Goal: Task Accomplishment & Management: Manage account settings

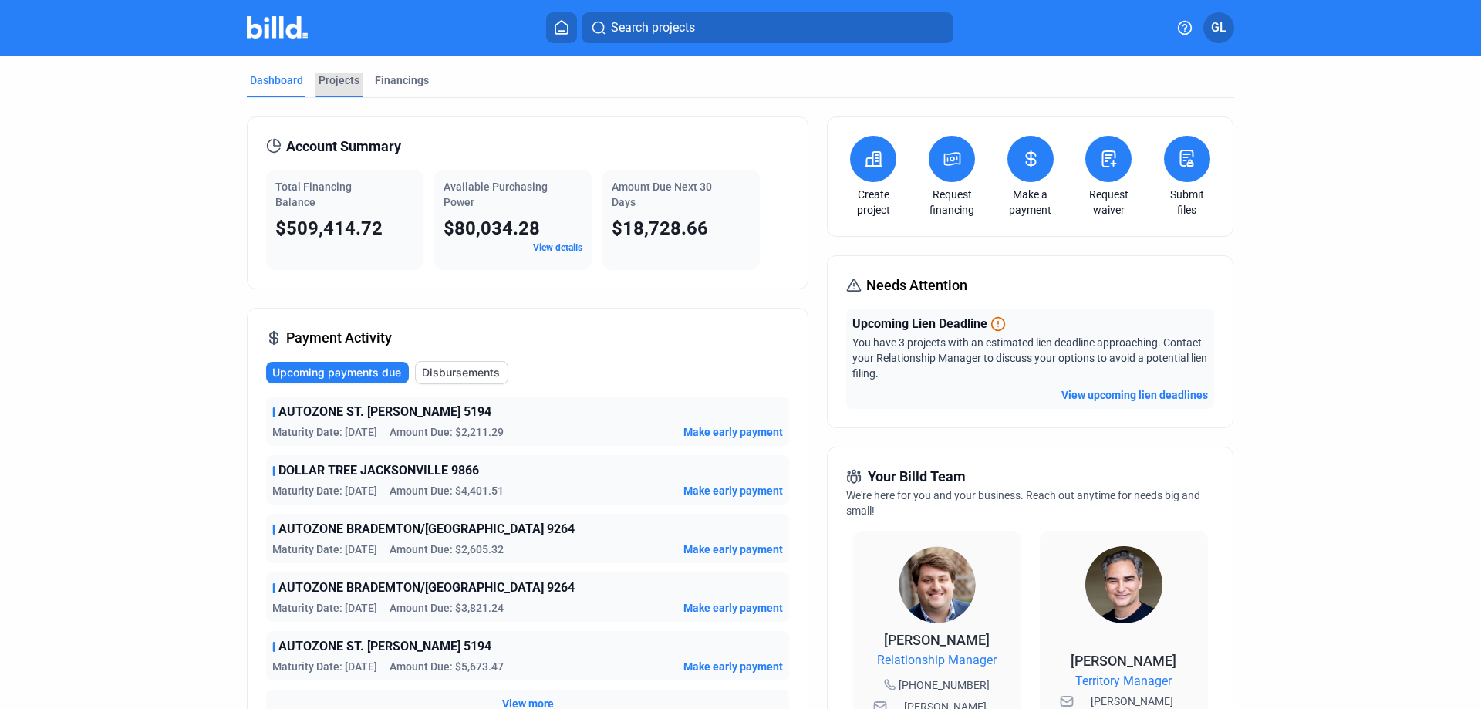
click at [337, 82] on div "Projects" at bounding box center [339, 80] width 41 height 15
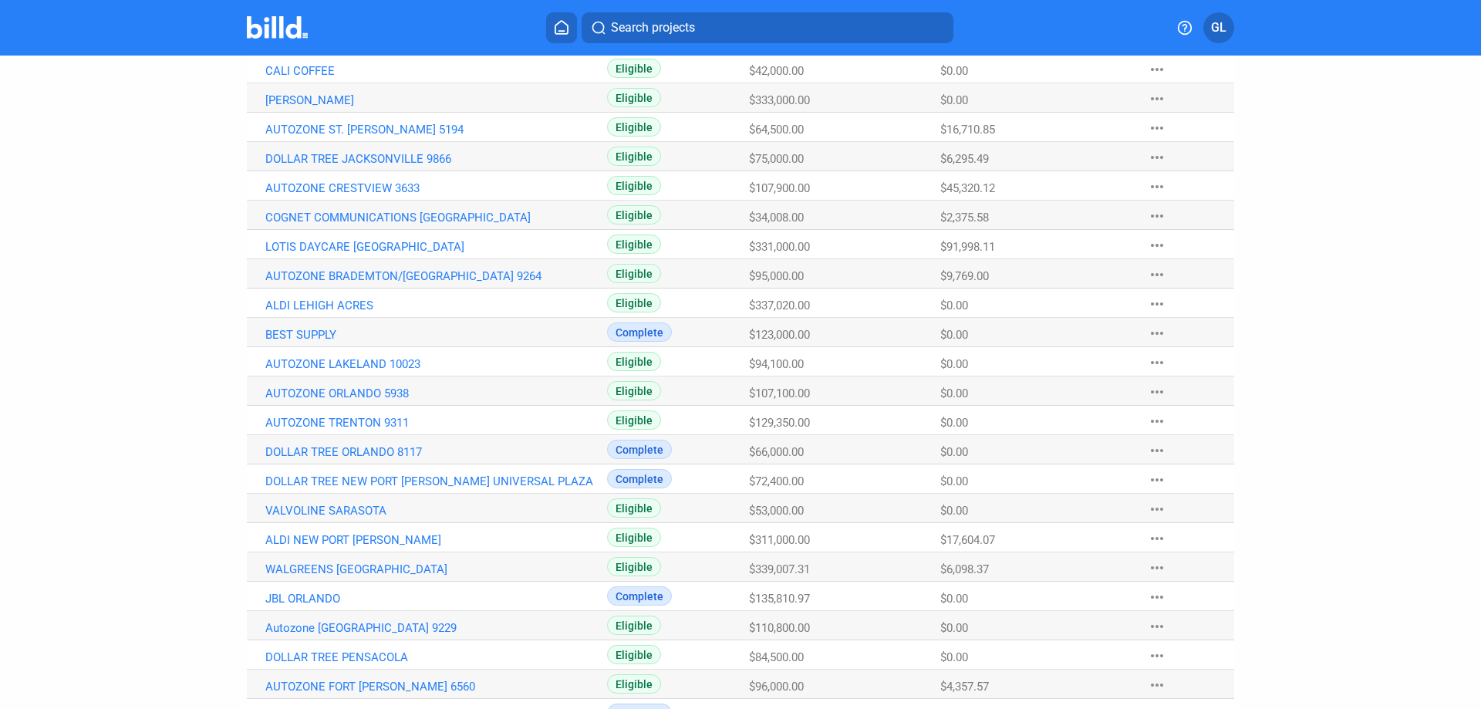
scroll to position [411, 0]
click at [347, 536] on link "ALDI NEW PORT [PERSON_NAME]" at bounding box center [436, 539] width 342 height 14
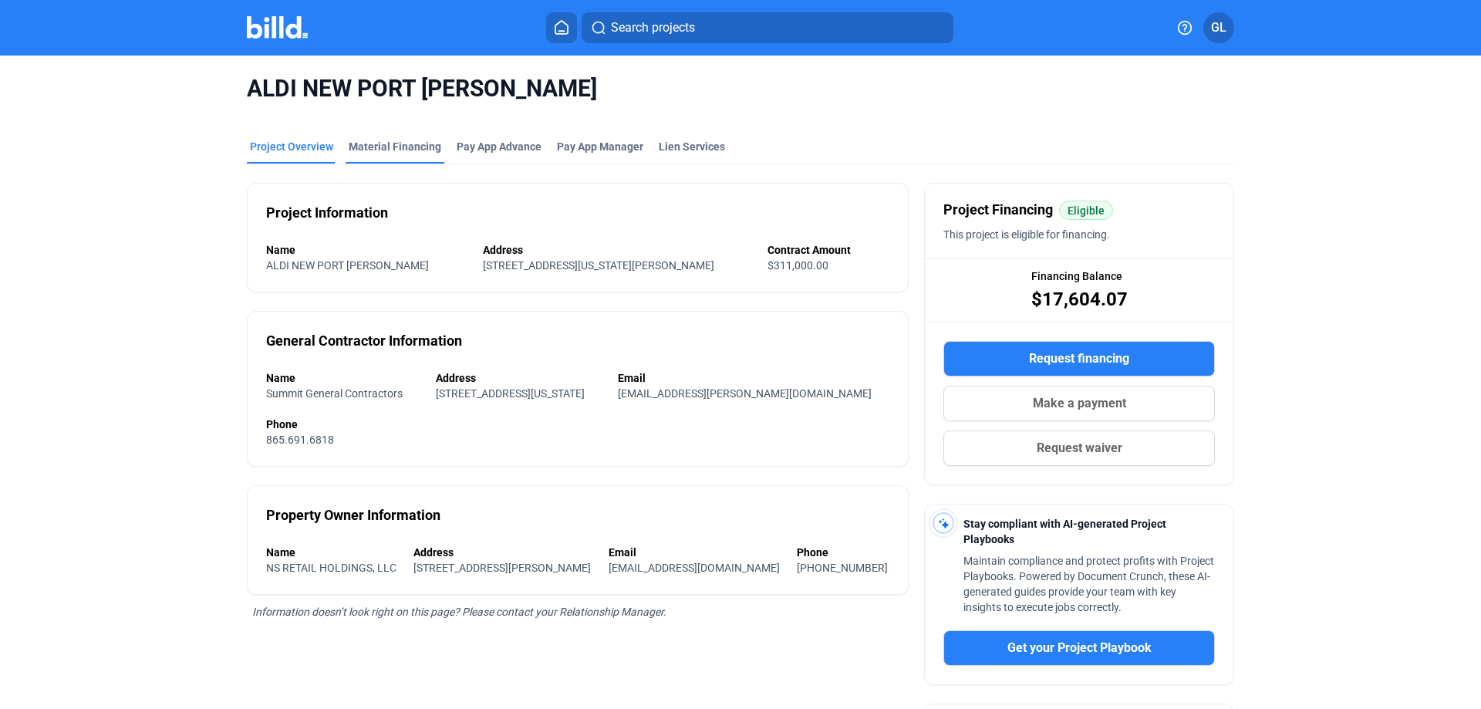
click at [380, 147] on div "Material Financing" at bounding box center [395, 146] width 93 height 15
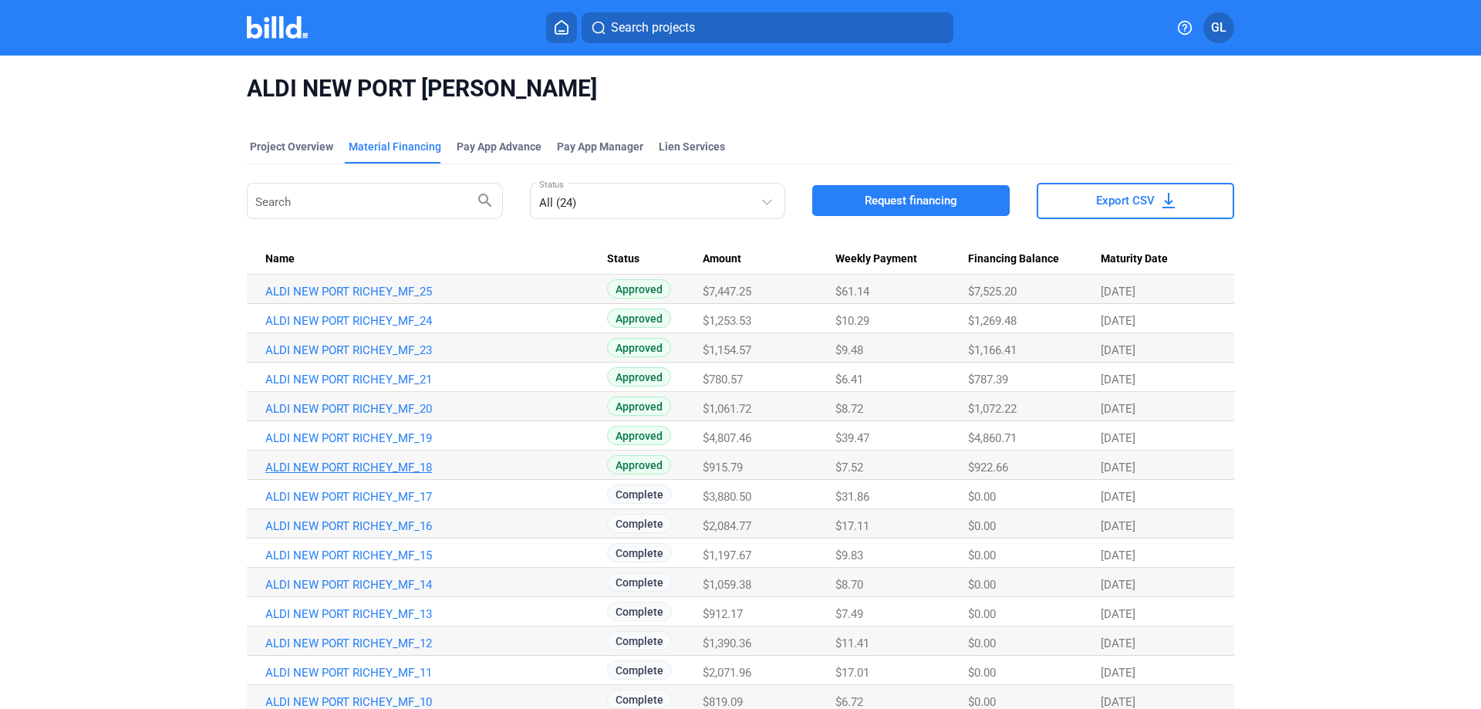
click at [381, 462] on link "ALDI NEW PORT RICHEY_MF_18" at bounding box center [436, 468] width 342 height 14
